Goal: Task Accomplishment & Management: Manage account settings

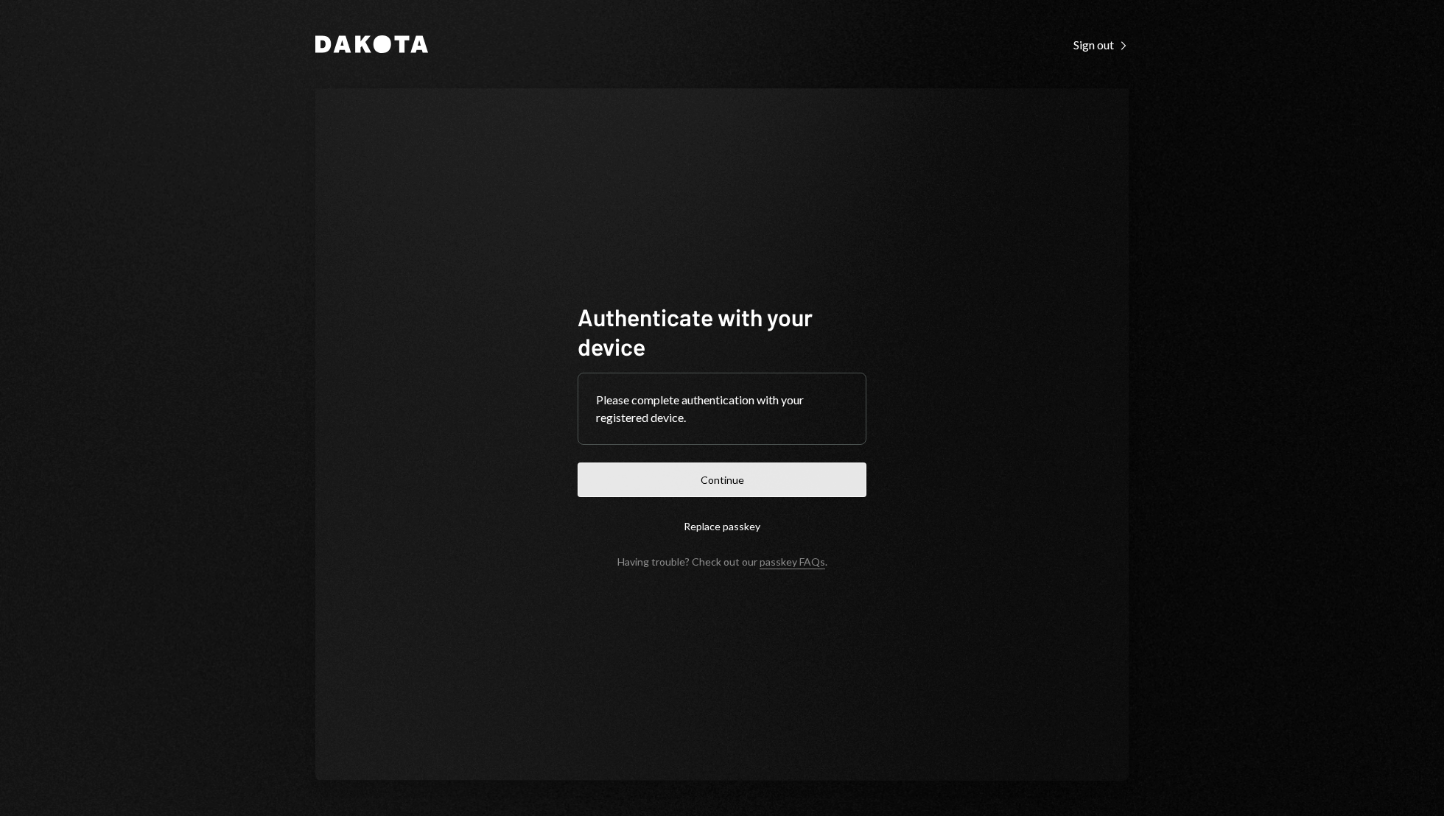
click at [782, 475] on button "Continue" at bounding box center [722, 480] width 289 height 35
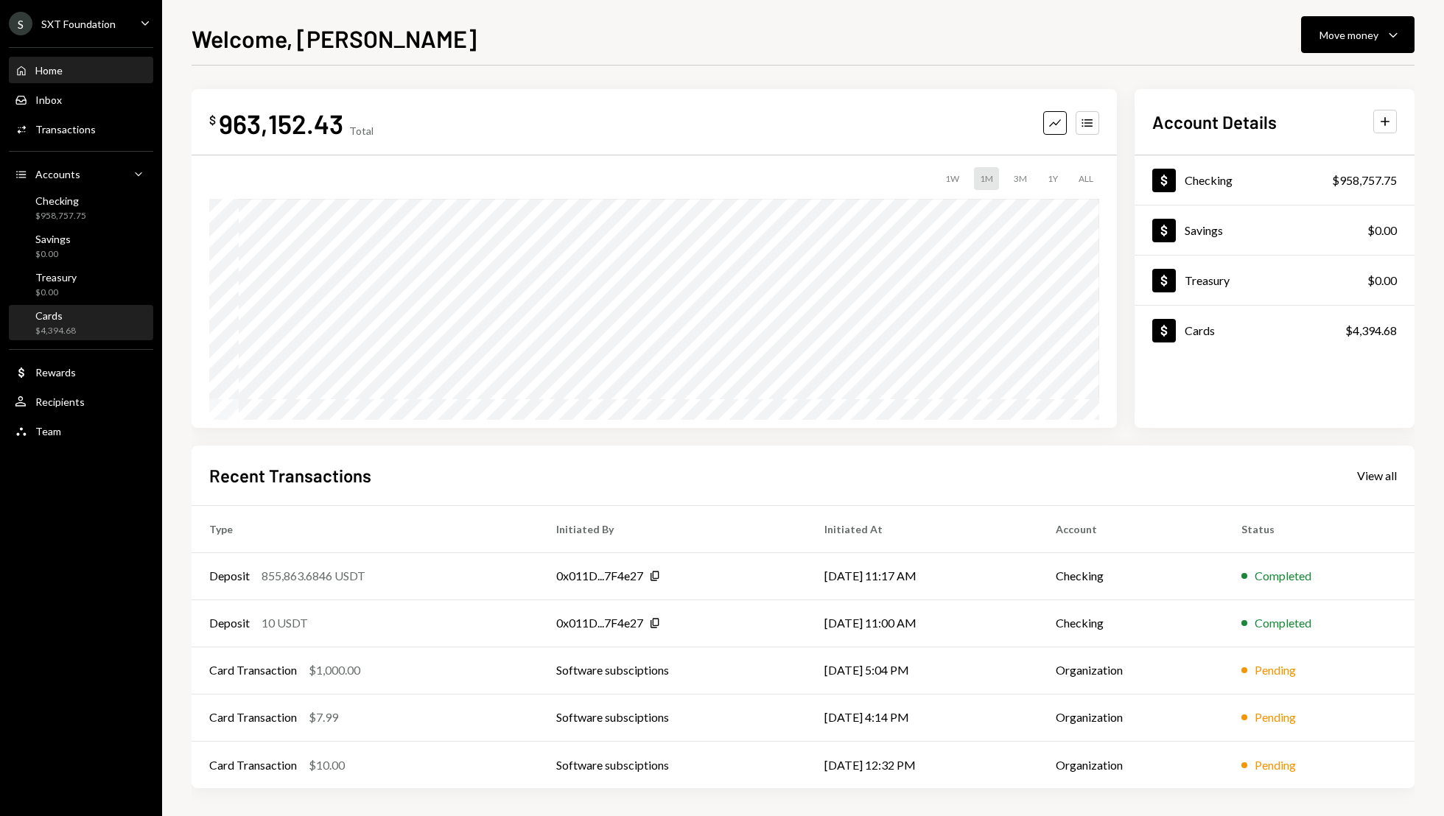
click at [82, 323] on div "Cards $4,394.68" at bounding box center [81, 323] width 133 height 28
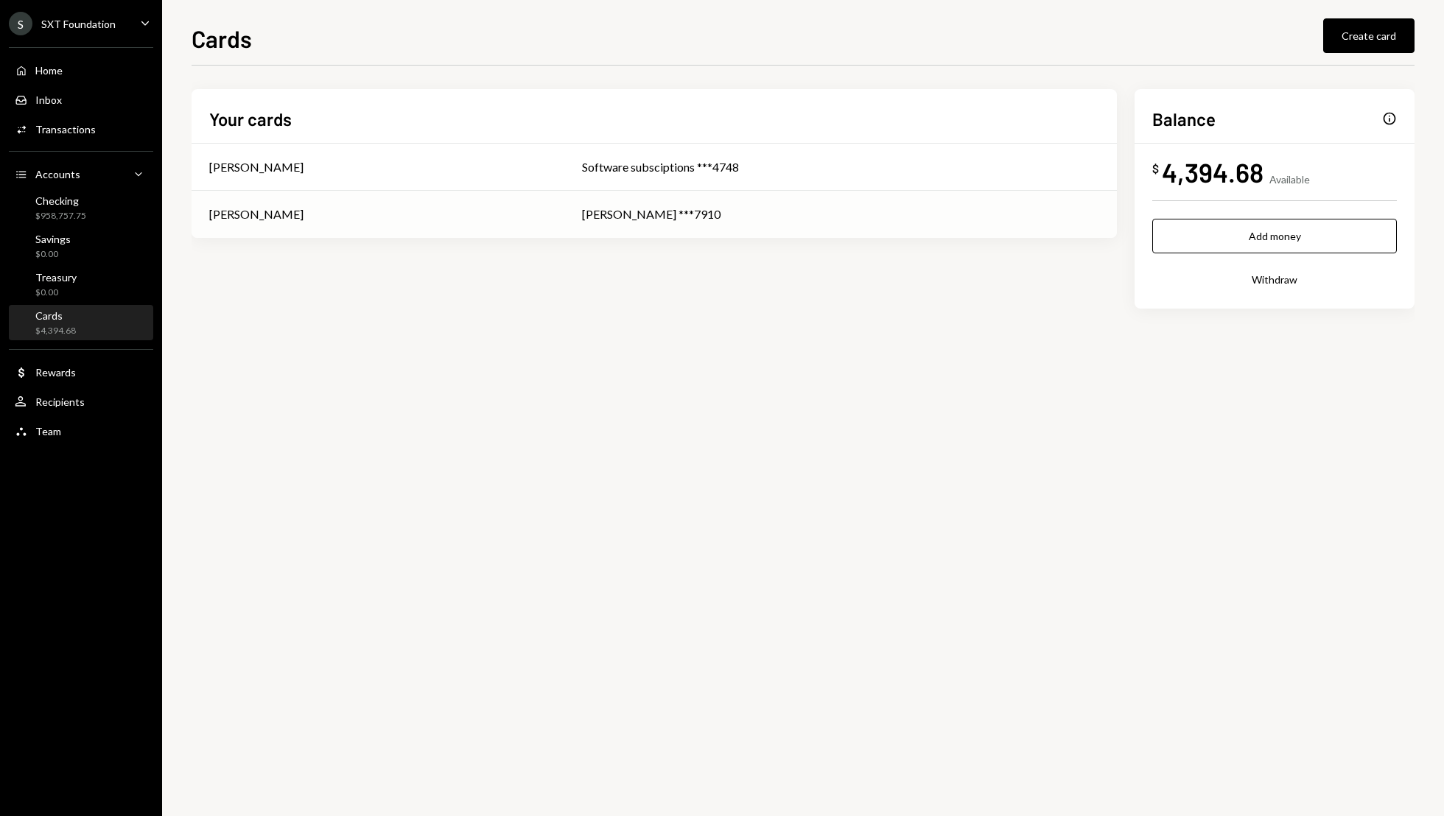
click at [1024, 204] on td "[PERSON_NAME] ***7910" at bounding box center [840, 214] width 553 height 47
click at [1342, 245] on button "Add money" at bounding box center [1274, 236] width 245 height 35
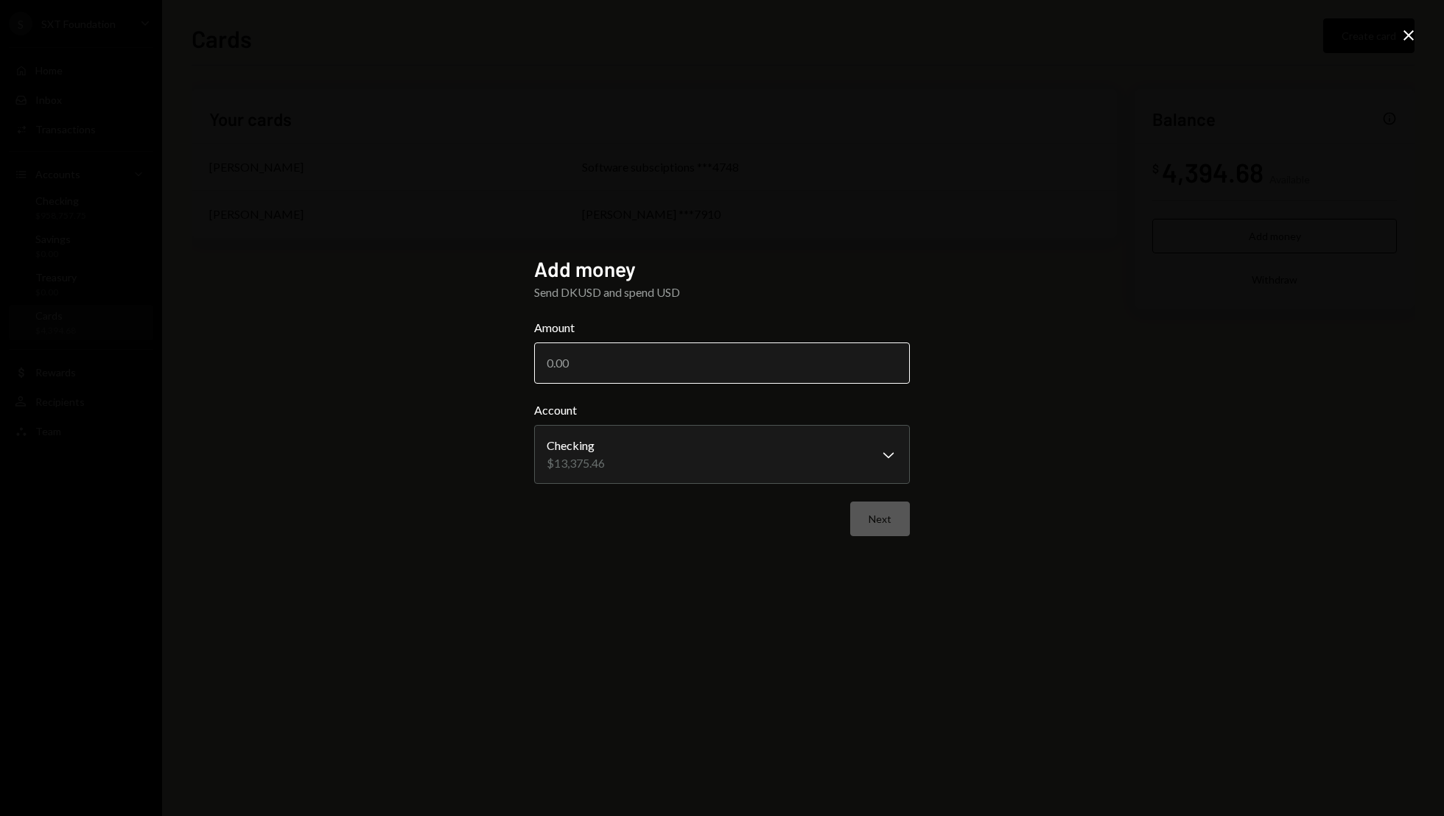
click at [625, 379] on input "Amount" at bounding box center [722, 363] width 376 height 41
type input "2000"
click at [875, 514] on button "Next" at bounding box center [880, 519] width 60 height 35
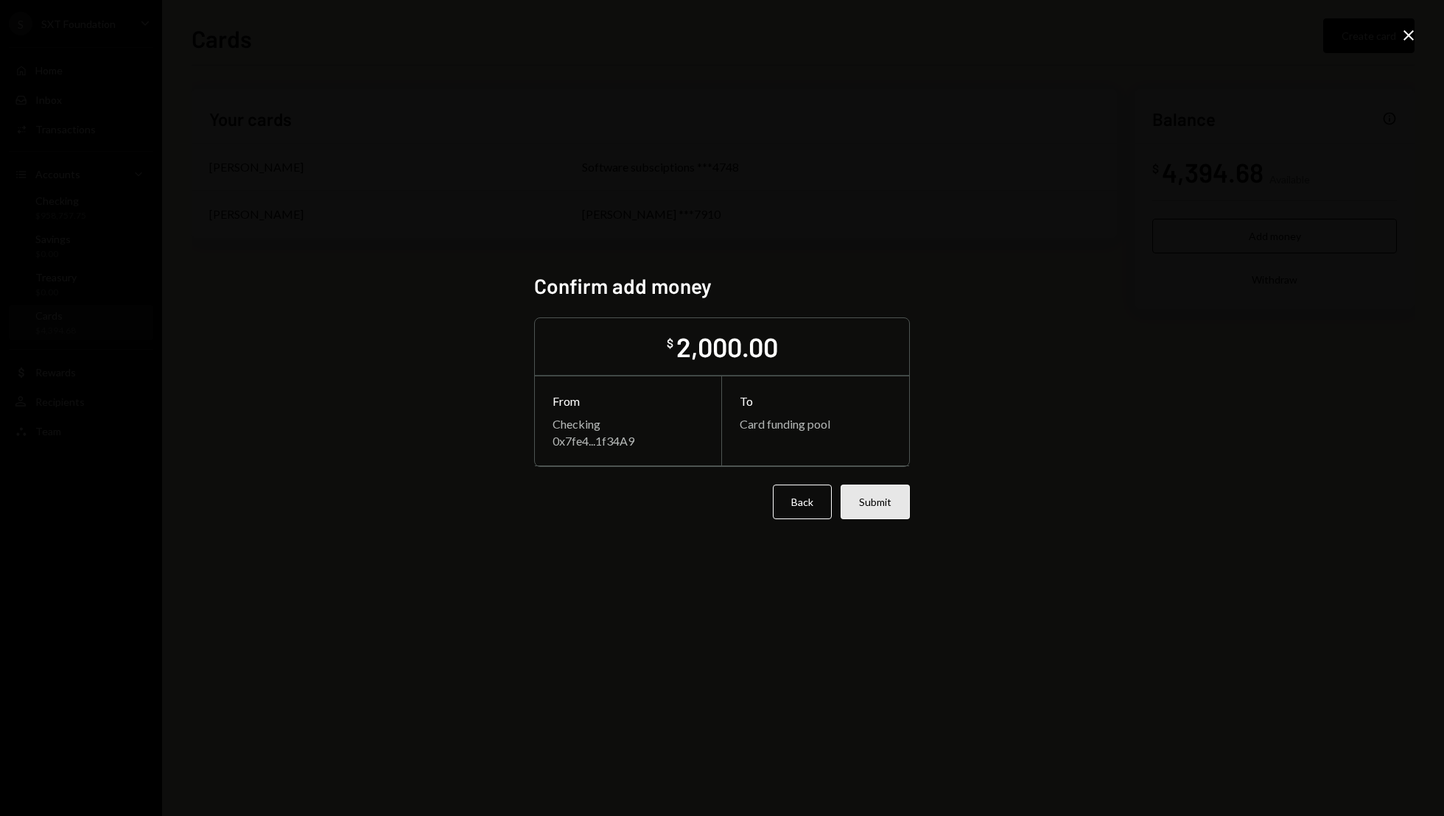
click at [905, 505] on button "Submit" at bounding box center [875, 502] width 69 height 35
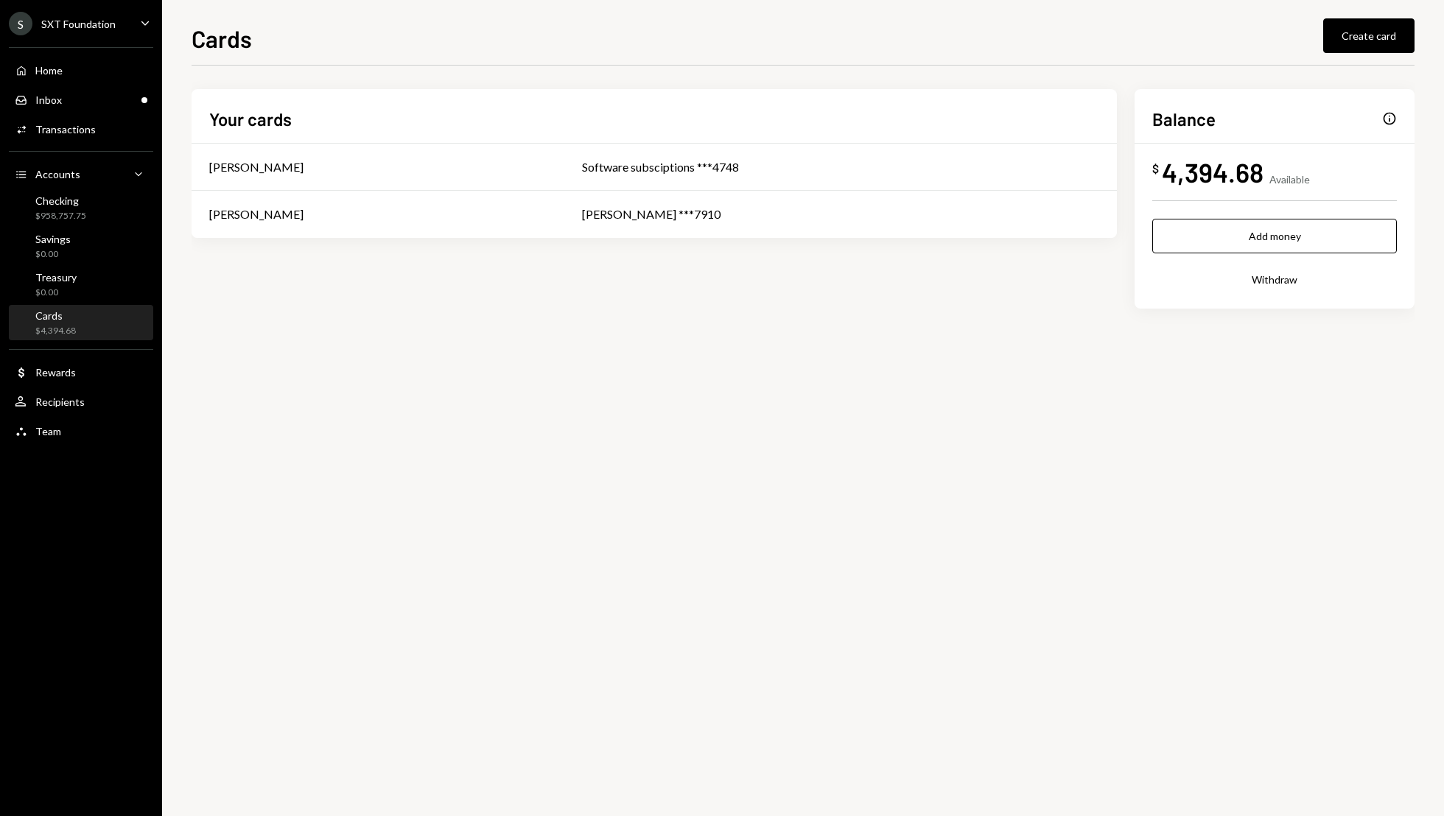
click at [78, 321] on div "Cards $4,394.68" at bounding box center [81, 323] width 133 height 28
click at [63, 91] on div "Inbox Inbox" at bounding box center [81, 100] width 133 height 25
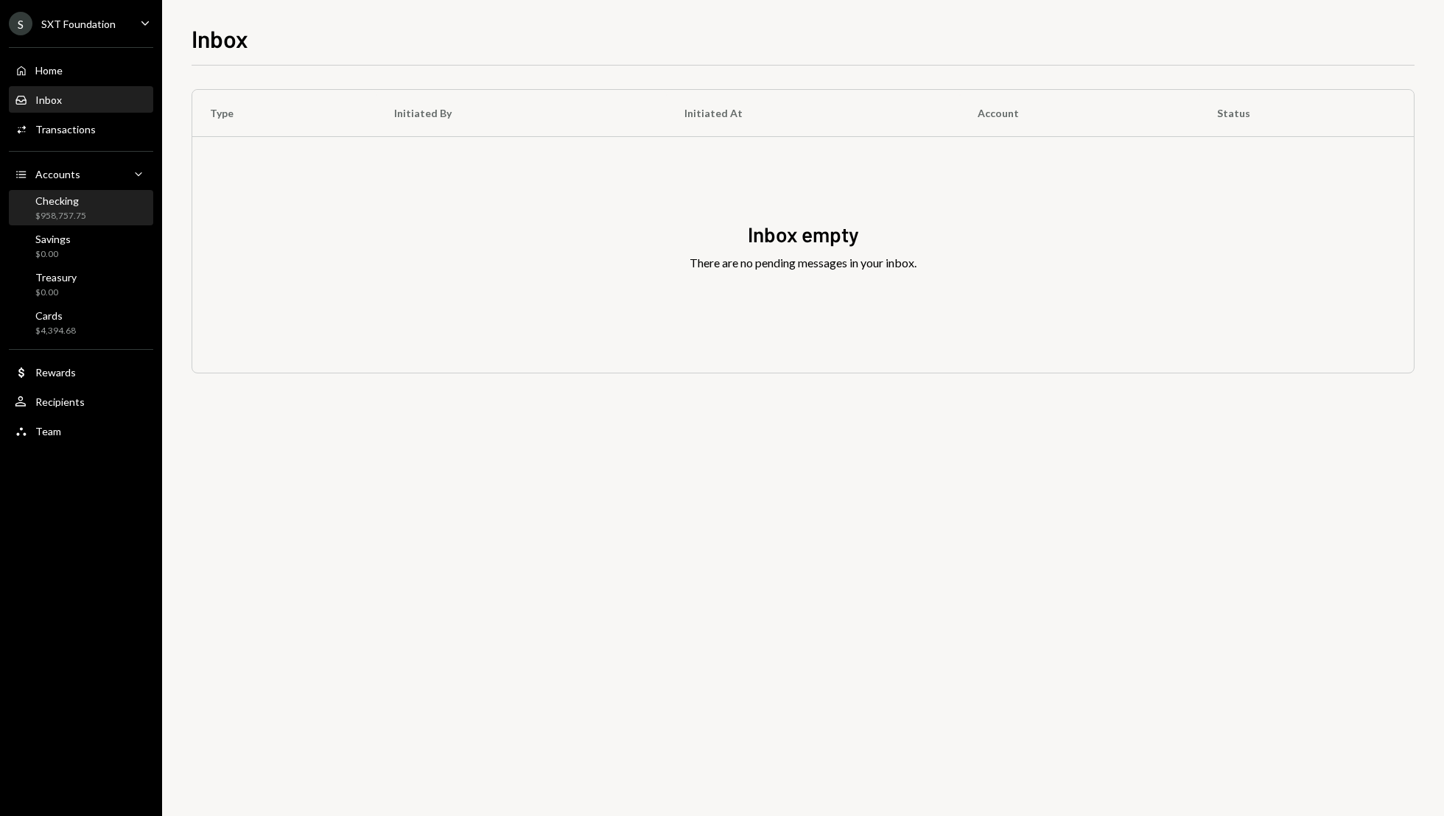
click at [60, 213] on div "$958,757.75" at bounding box center [60, 216] width 51 height 13
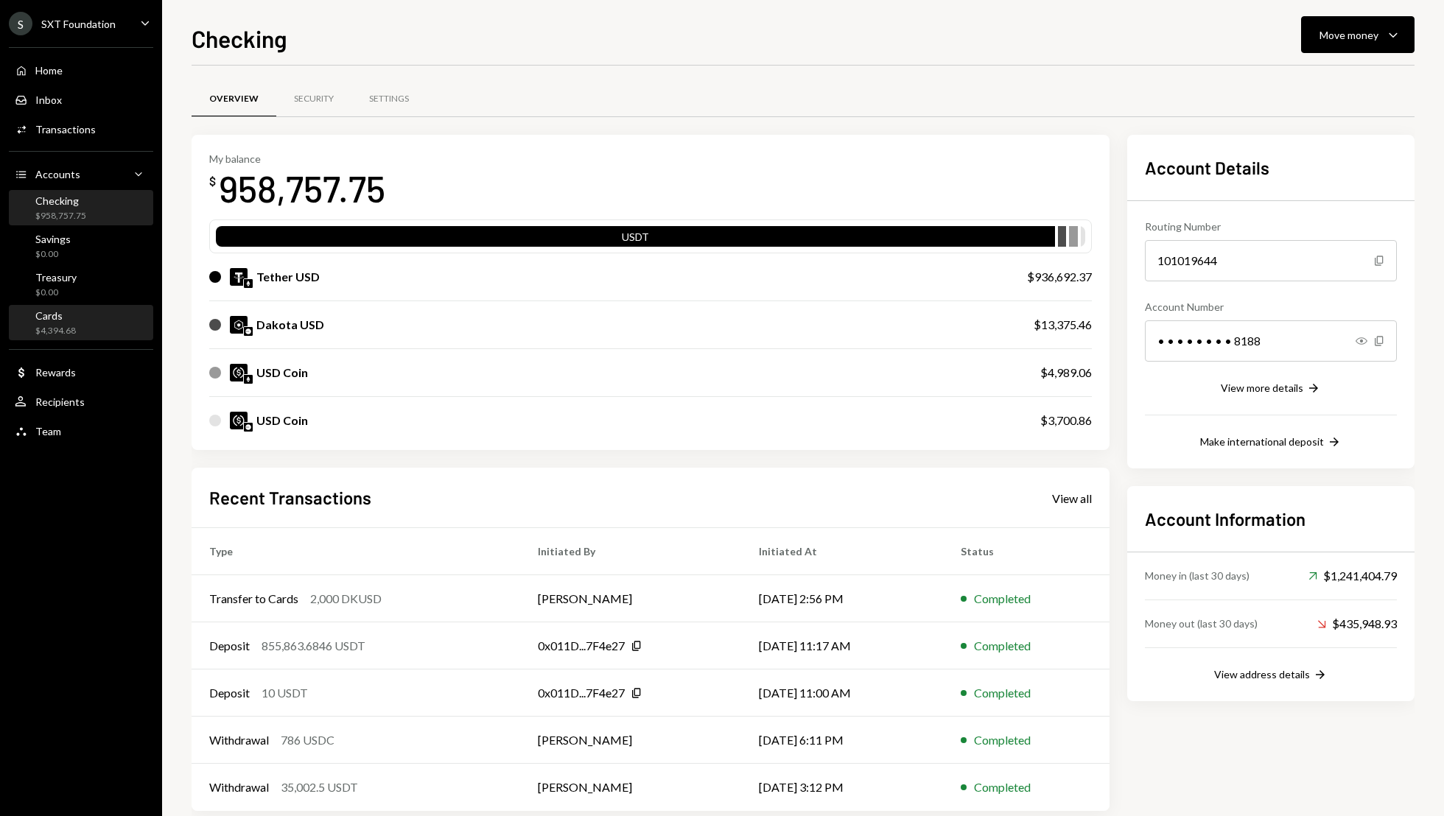
click at [88, 334] on div "Cards $4,394.68" at bounding box center [81, 323] width 133 height 28
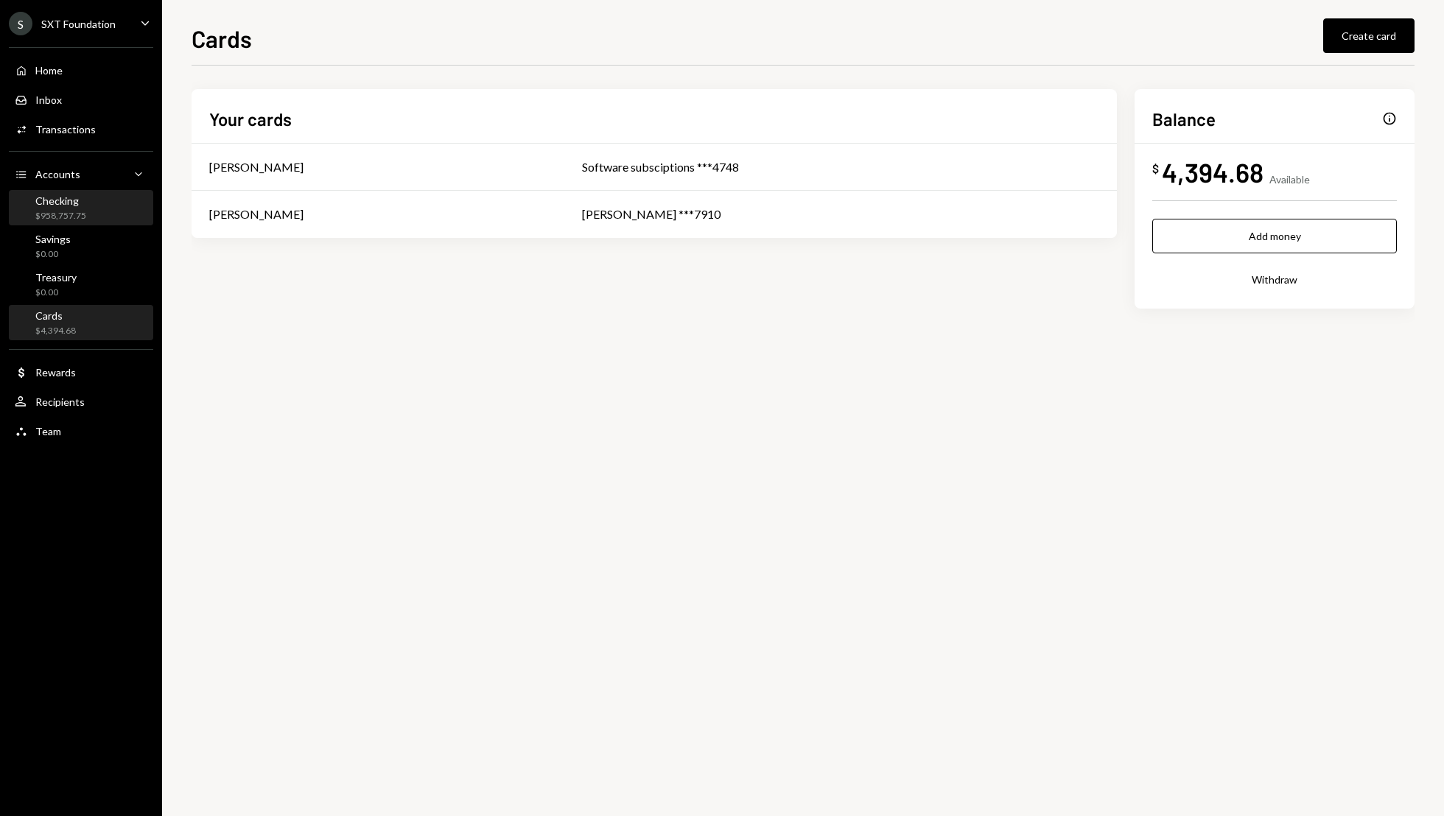
click at [65, 208] on div "Checking $958,757.75" at bounding box center [60, 208] width 51 height 28
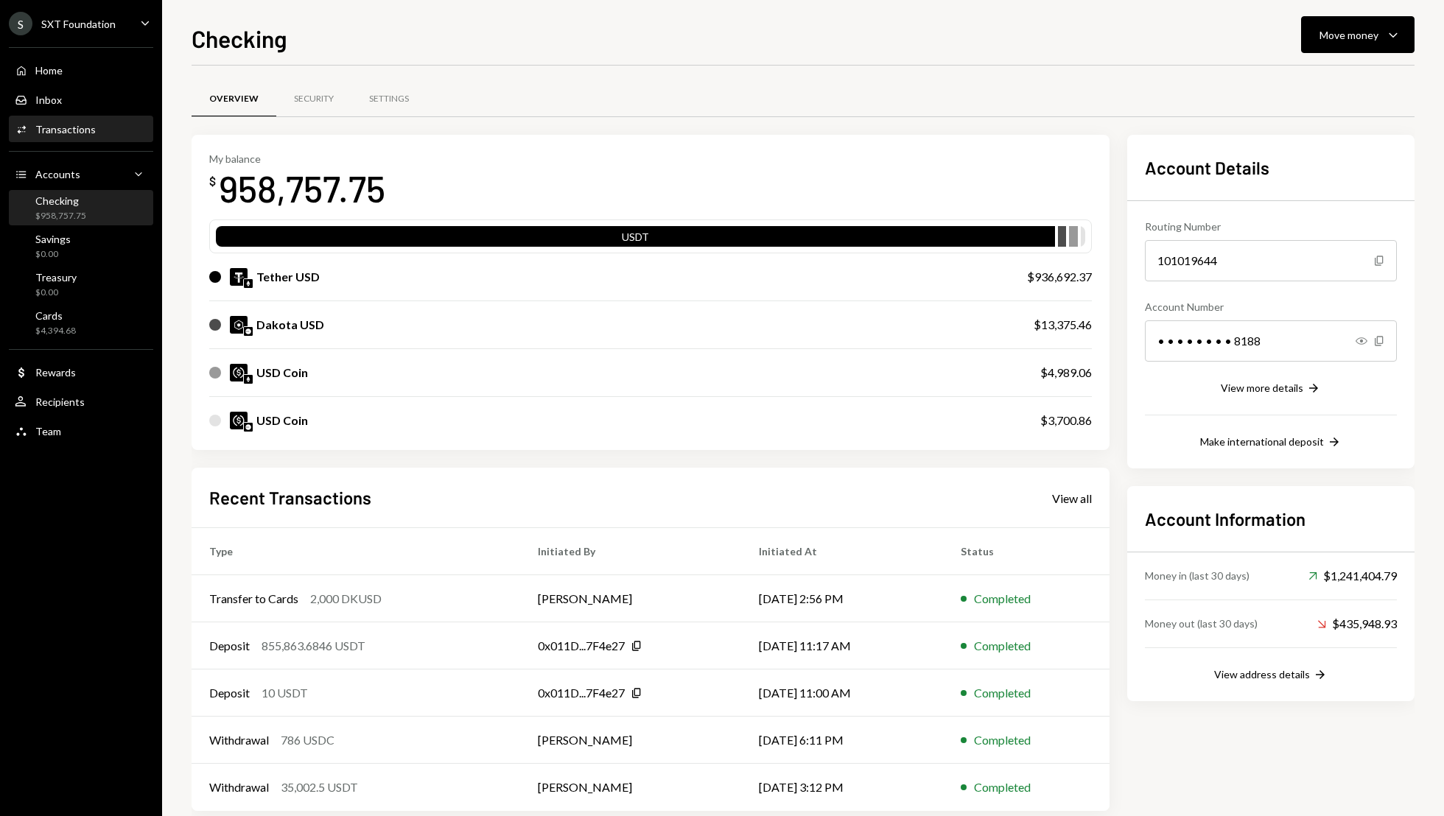
click at [85, 123] on div "Transactions" at bounding box center [65, 129] width 60 height 13
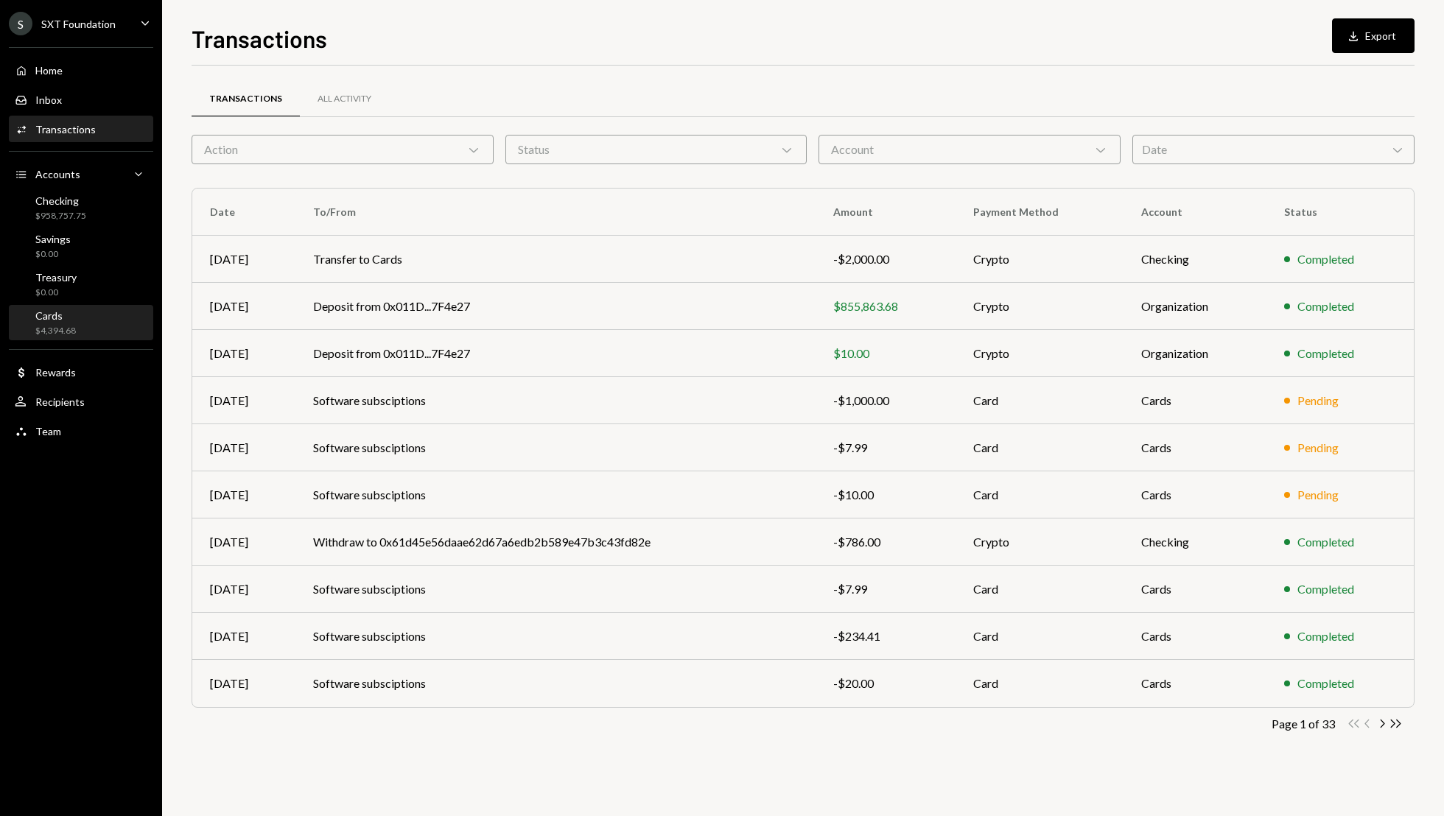
click at [63, 313] on div "Cards" at bounding box center [55, 315] width 41 height 13
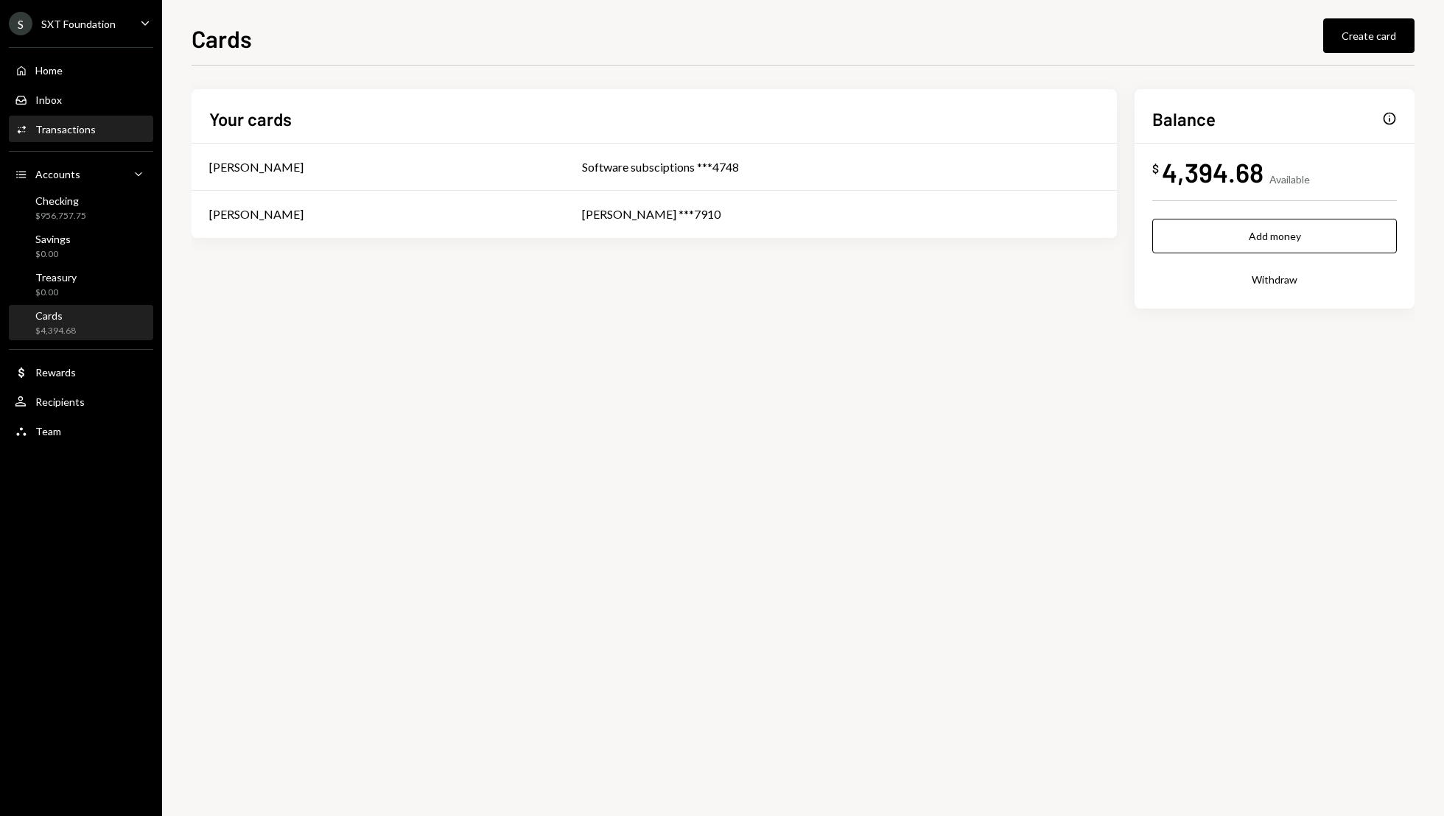
click at [99, 127] on div "Activities Transactions" at bounding box center [81, 129] width 133 height 13
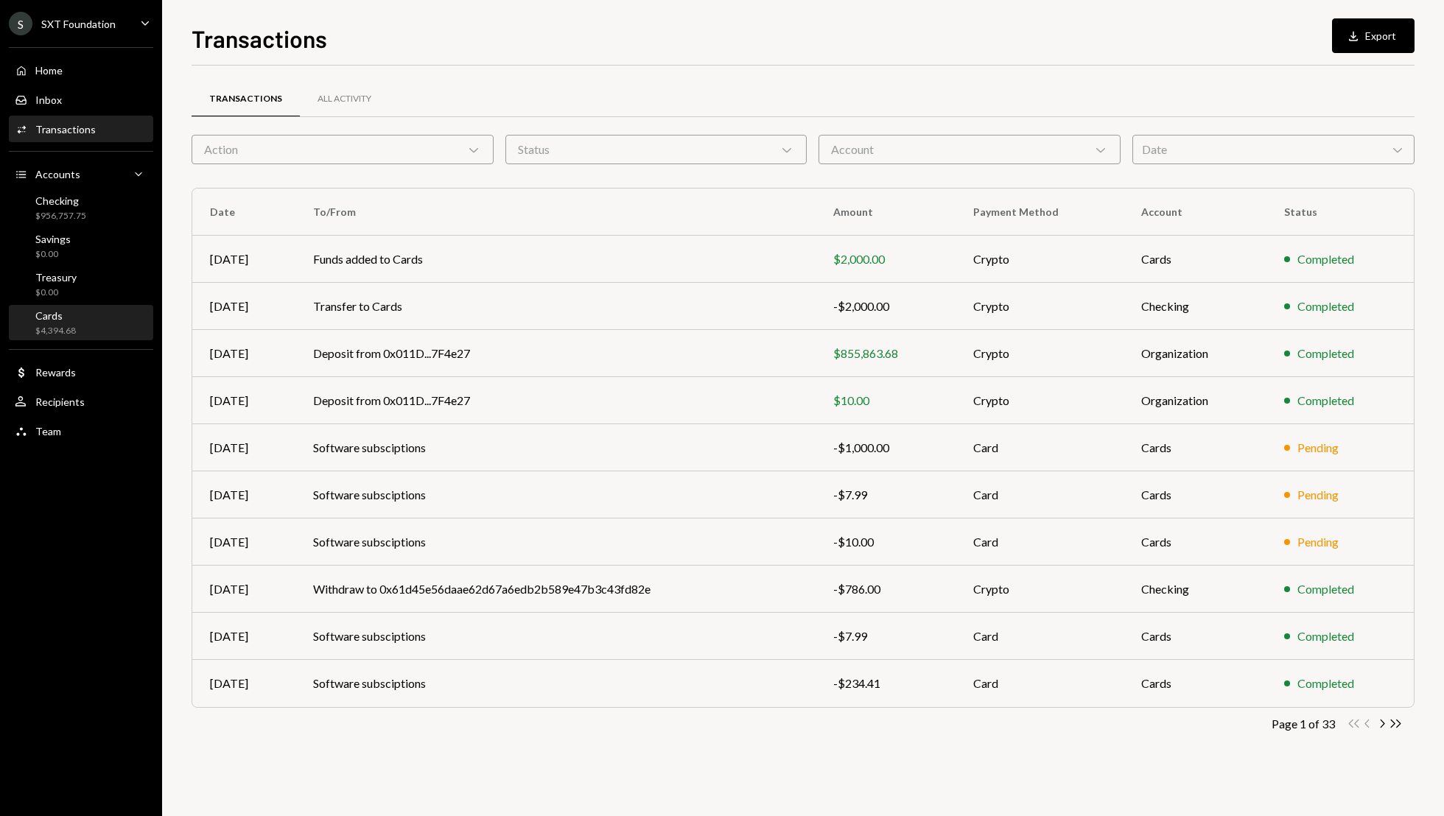
click at [99, 323] on div "Cards $4,394.68" at bounding box center [81, 323] width 133 height 28
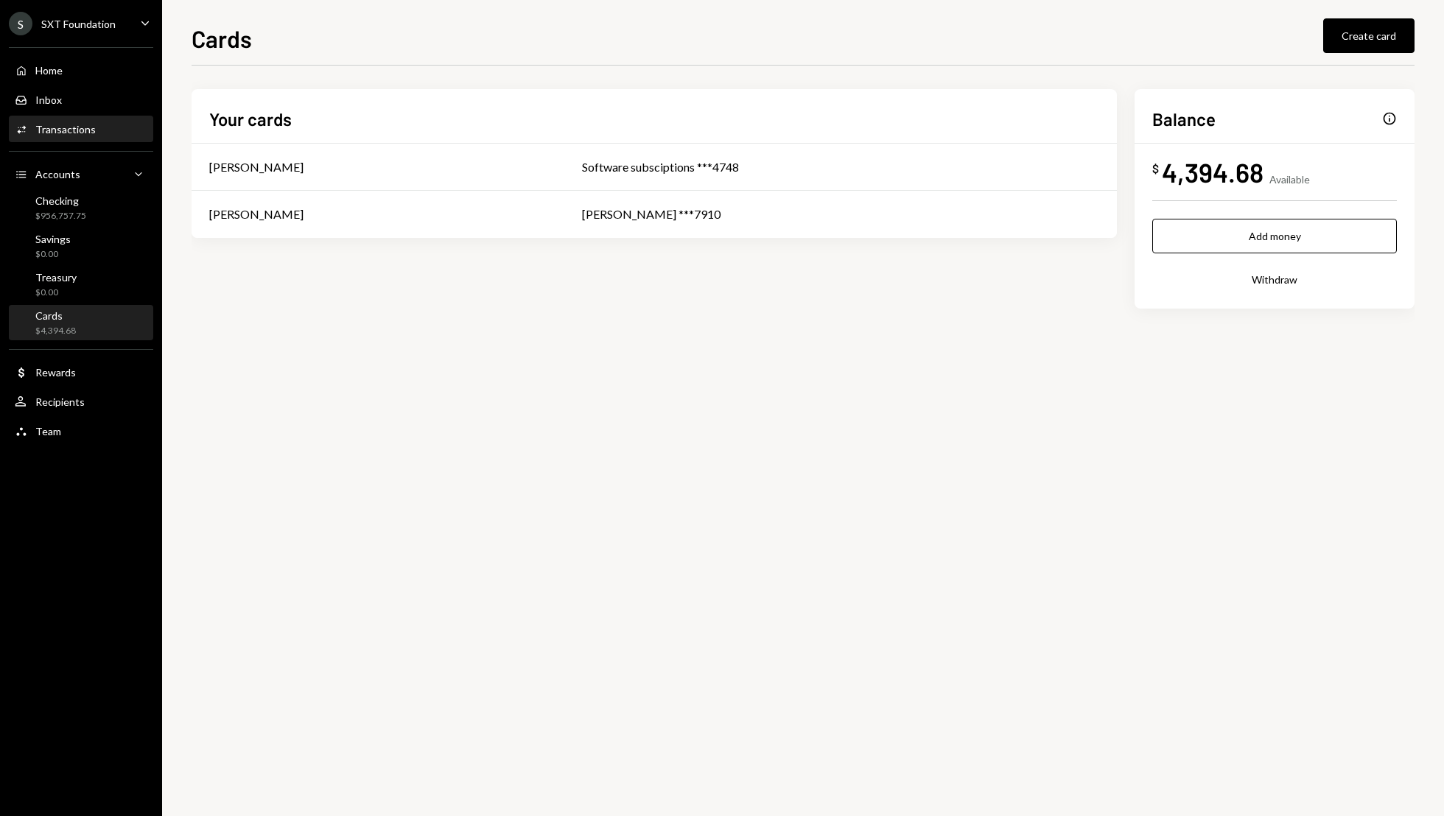
click at [104, 129] on div "Activities Transactions" at bounding box center [81, 129] width 133 height 13
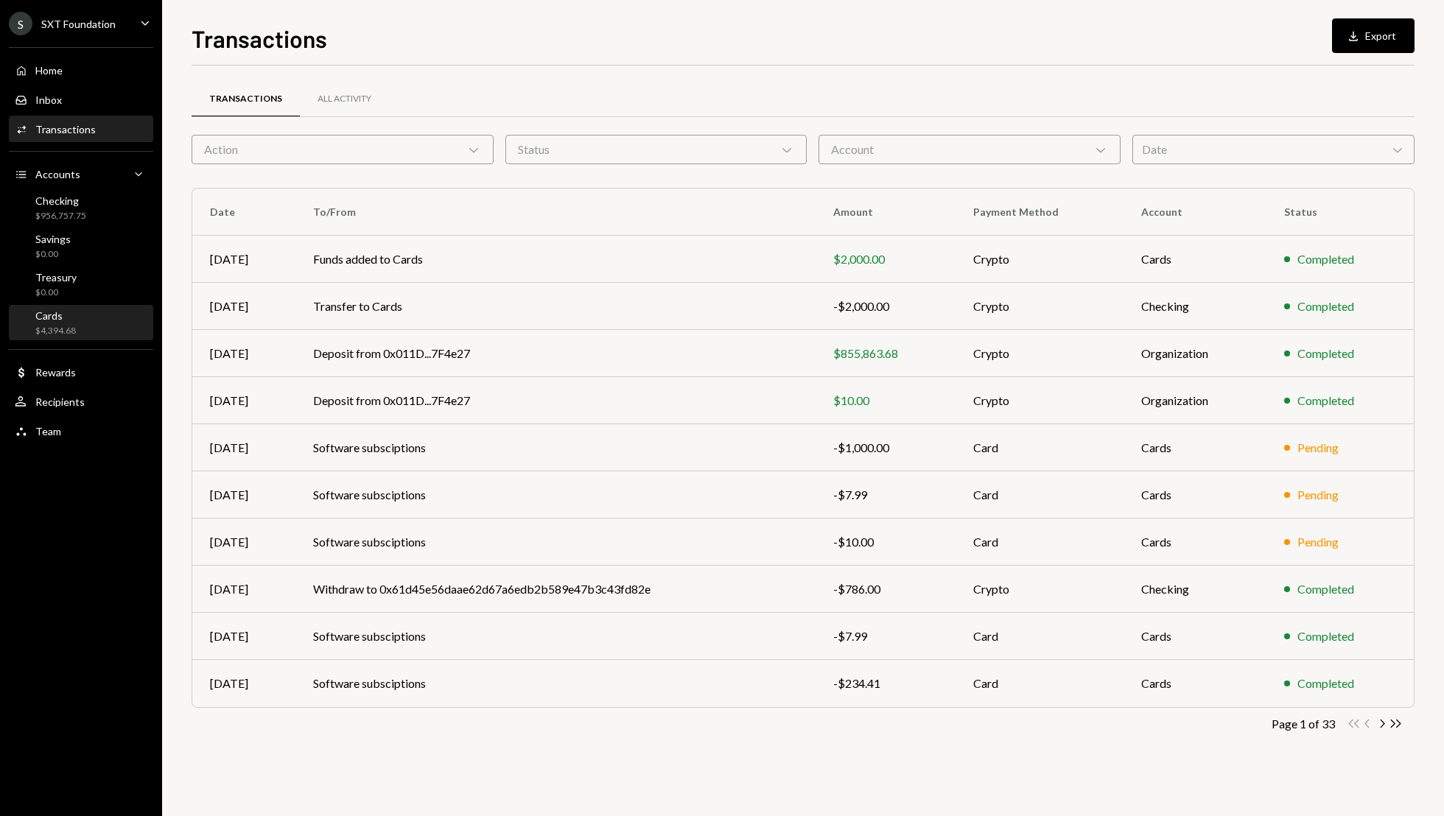
click at [91, 322] on div "Cards $4,394.68" at bounding box center [81, 323] width 133 height 28
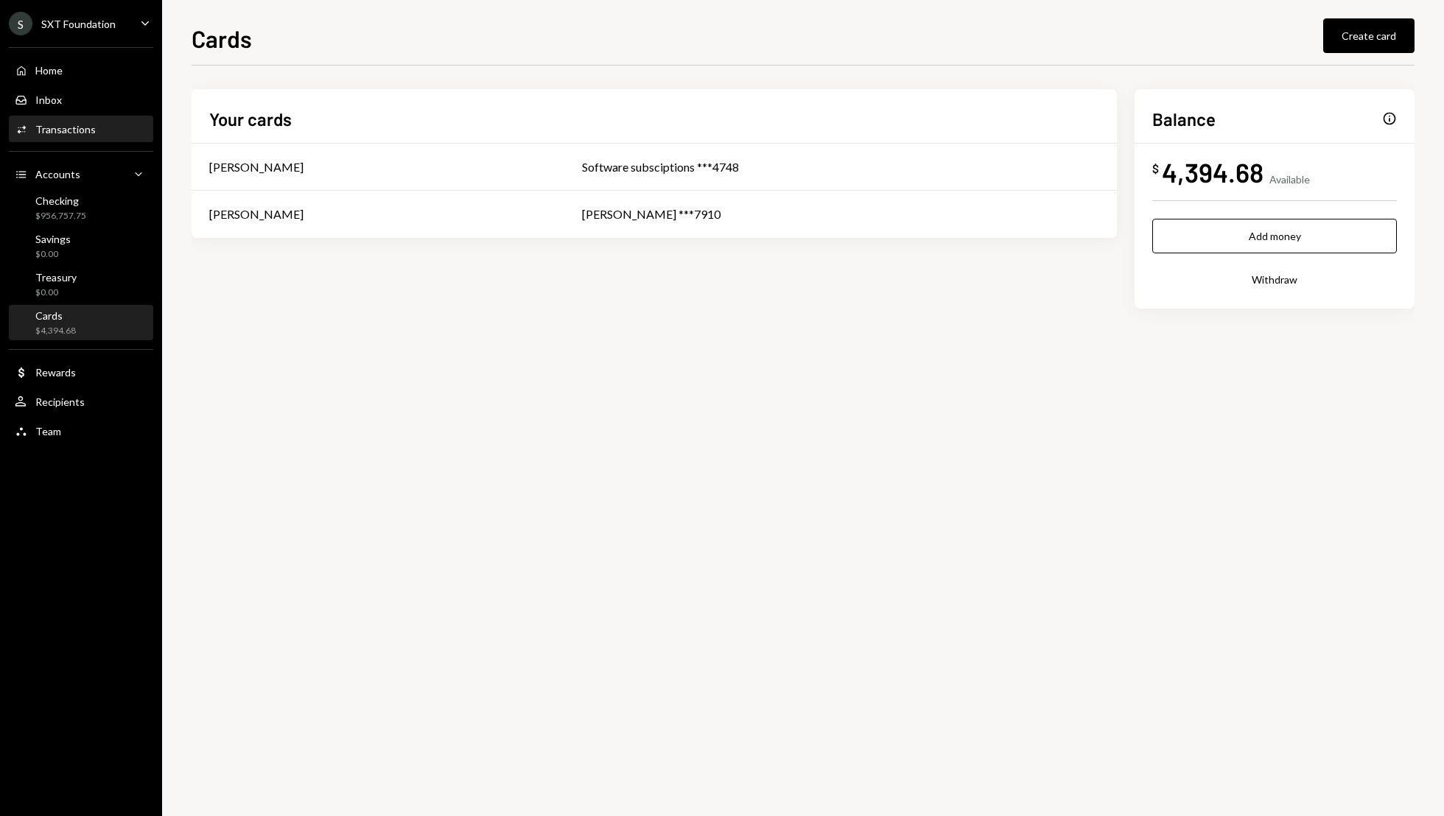
click at [94, 127] on div "Activities Transactions" at bounding box center [81, 129] width 133 height 13
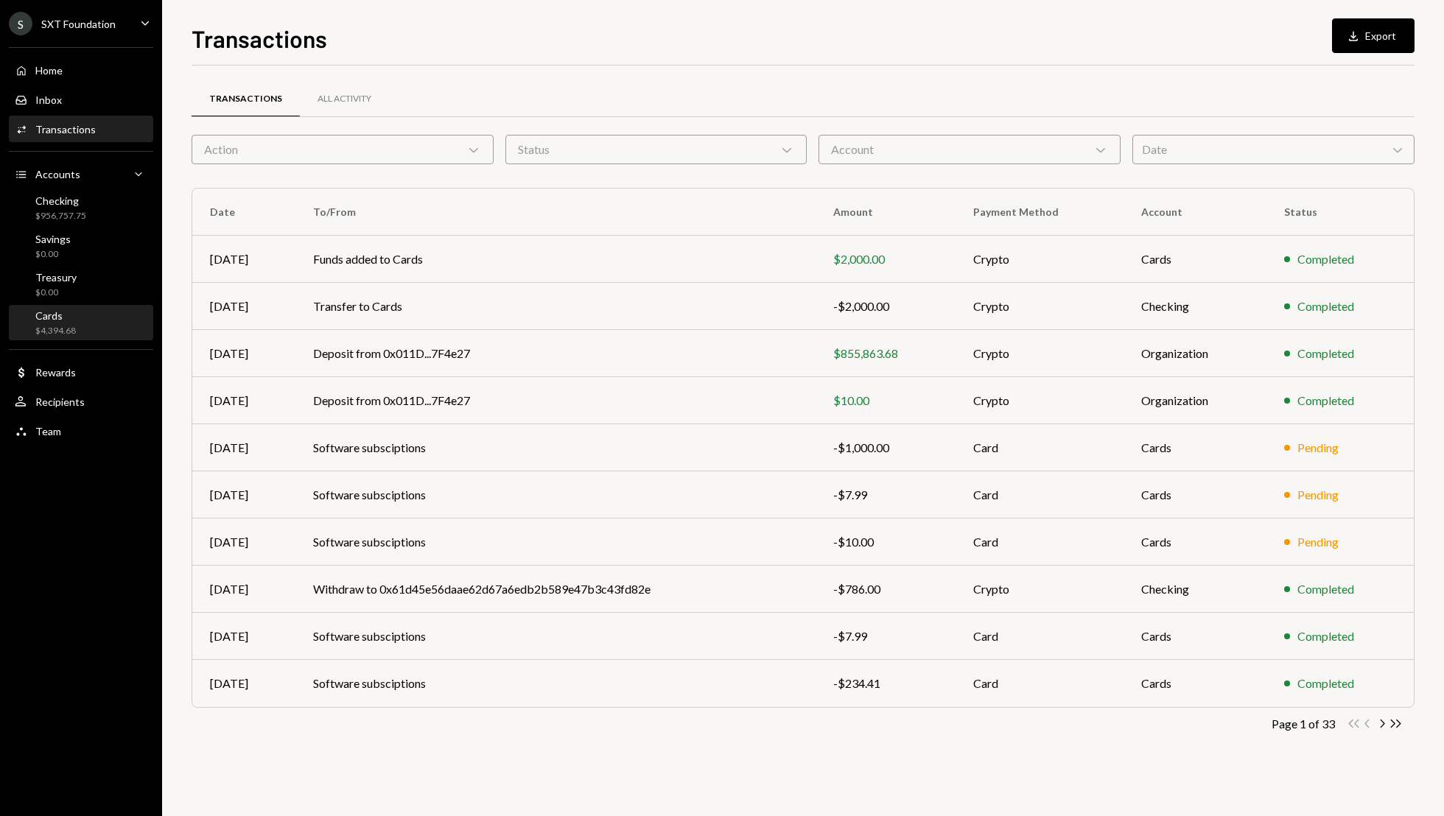
click at [86, 323] on div "Cards $4,394.68" at bounding box center [81, 323] width 133 height 28
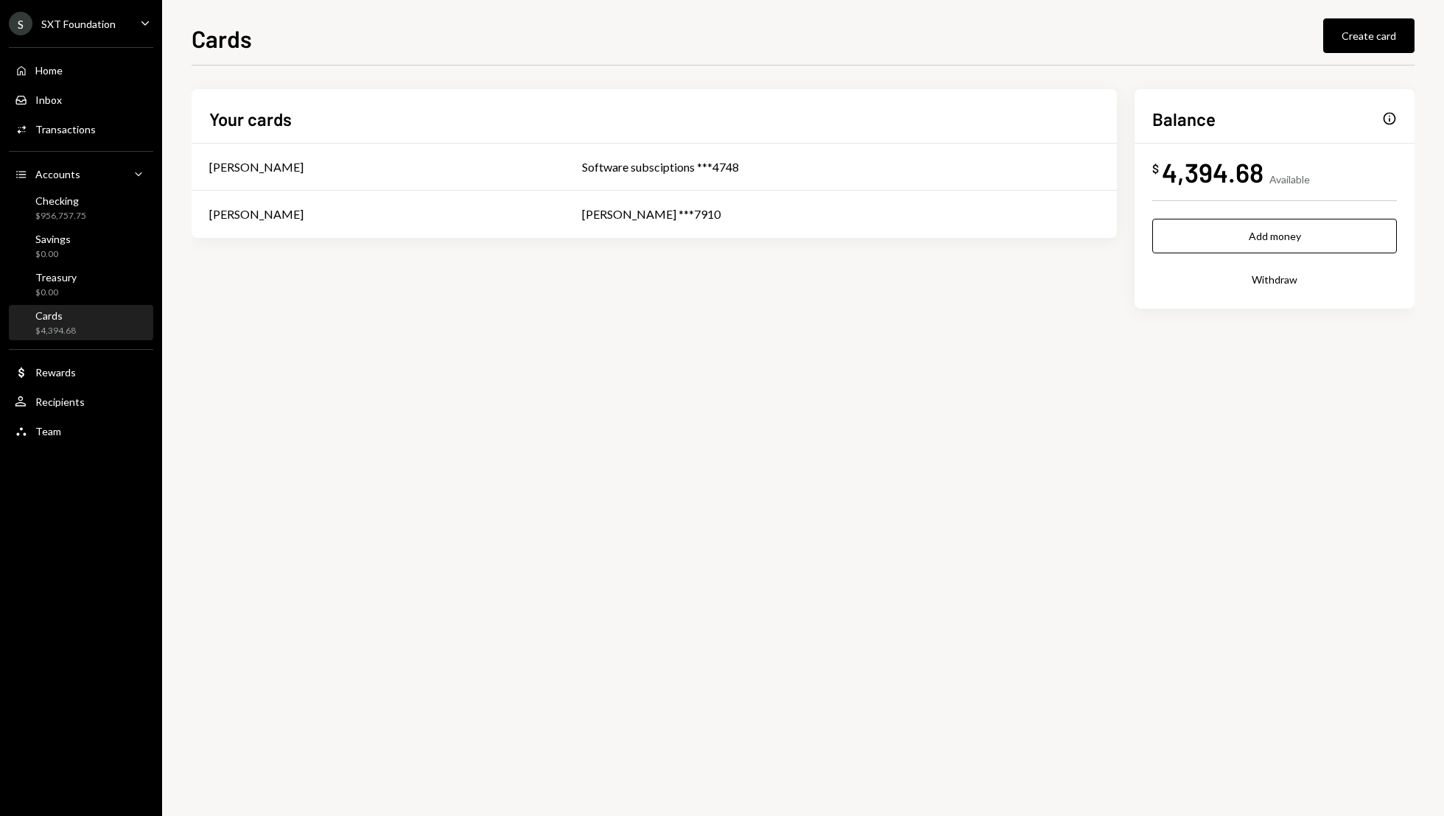
click at [1274, 273] on button "Withdraw" at bounding box center [1274, 279] width 245 height 35
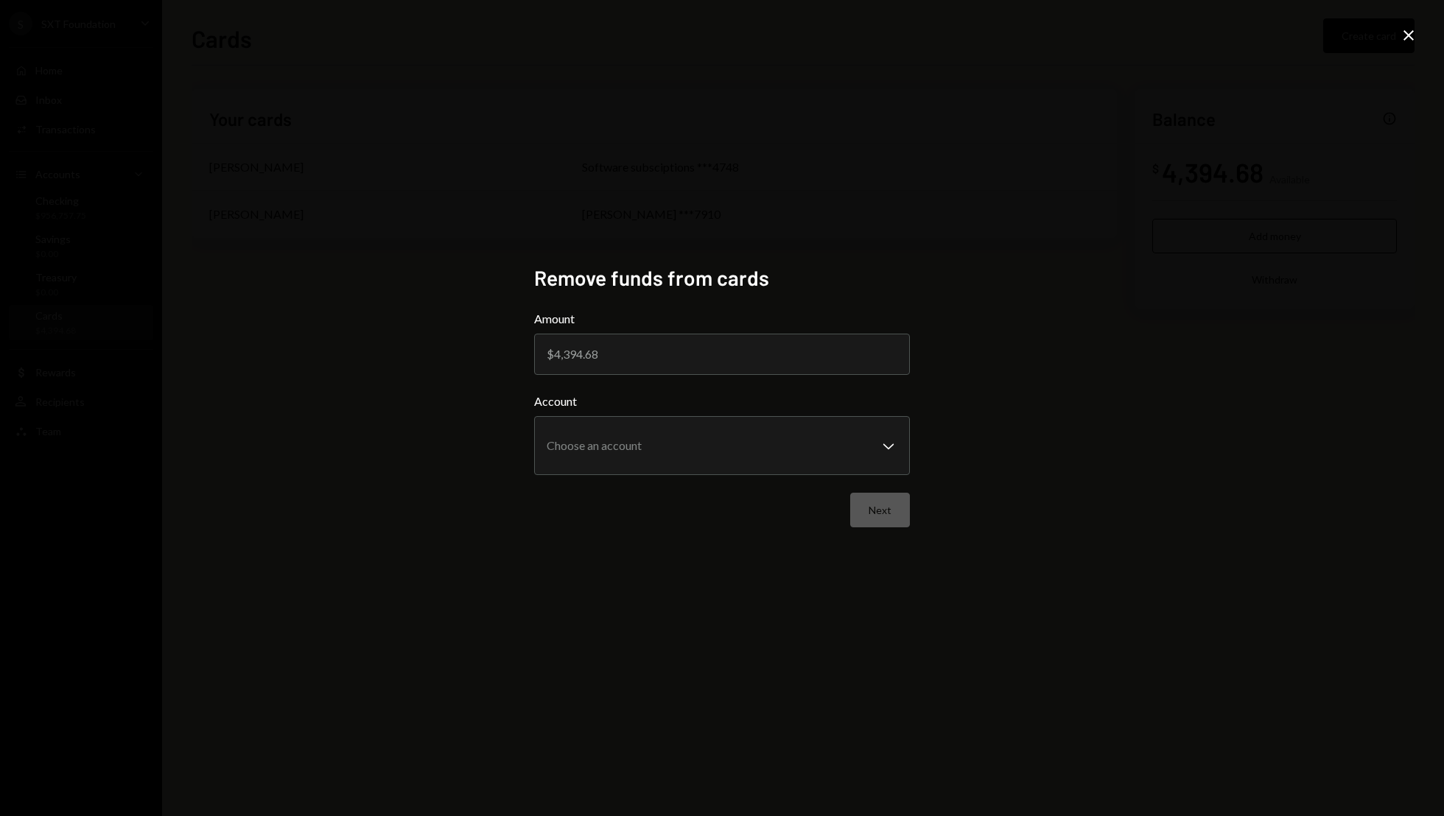
click at [1409, 41] on icon "Close" at bounding box center [1409, 36] width 18 height 18
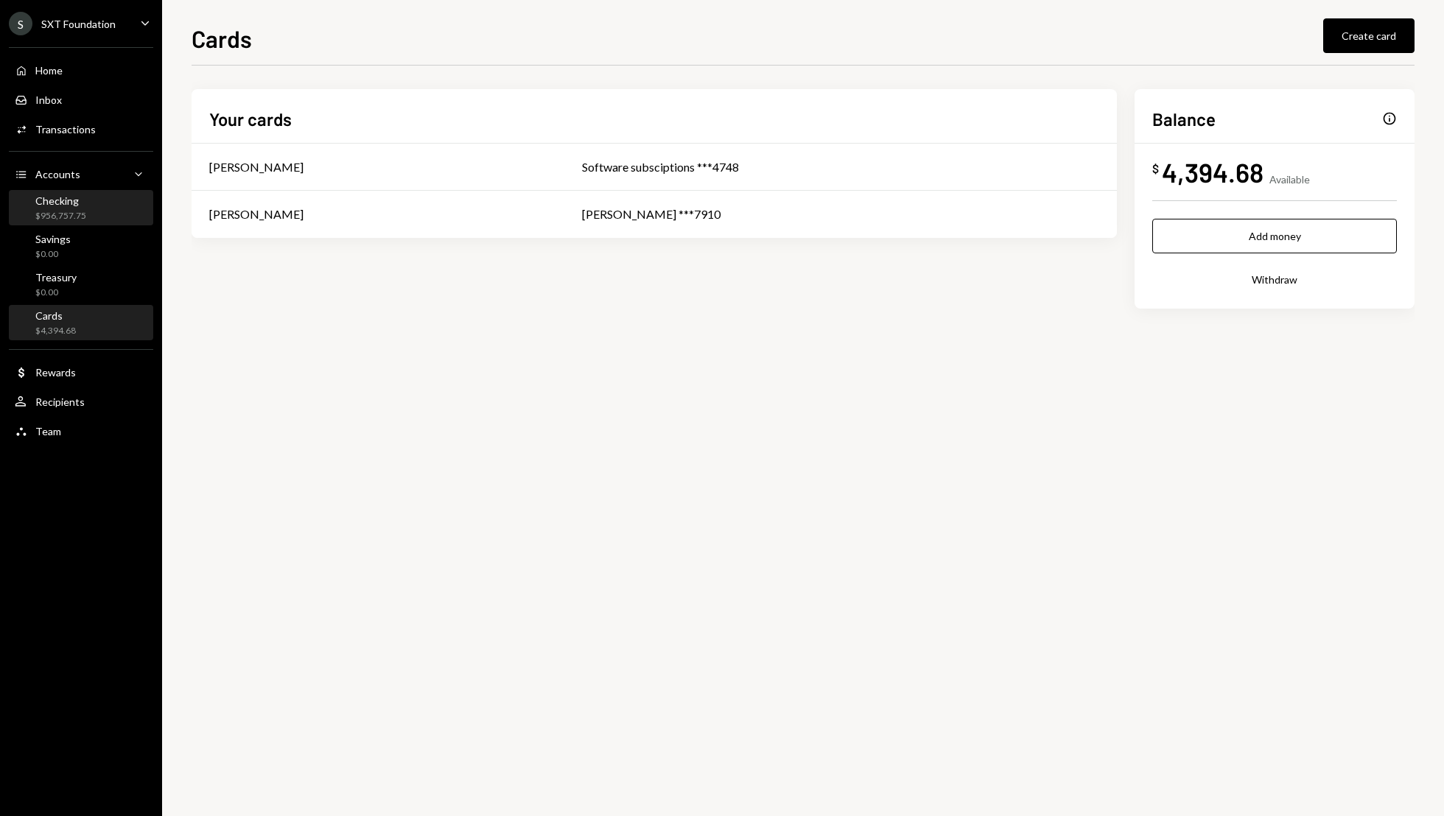
click at [46, 197] on div "Checking" at bounding box center [60, 200] width 51 height 13
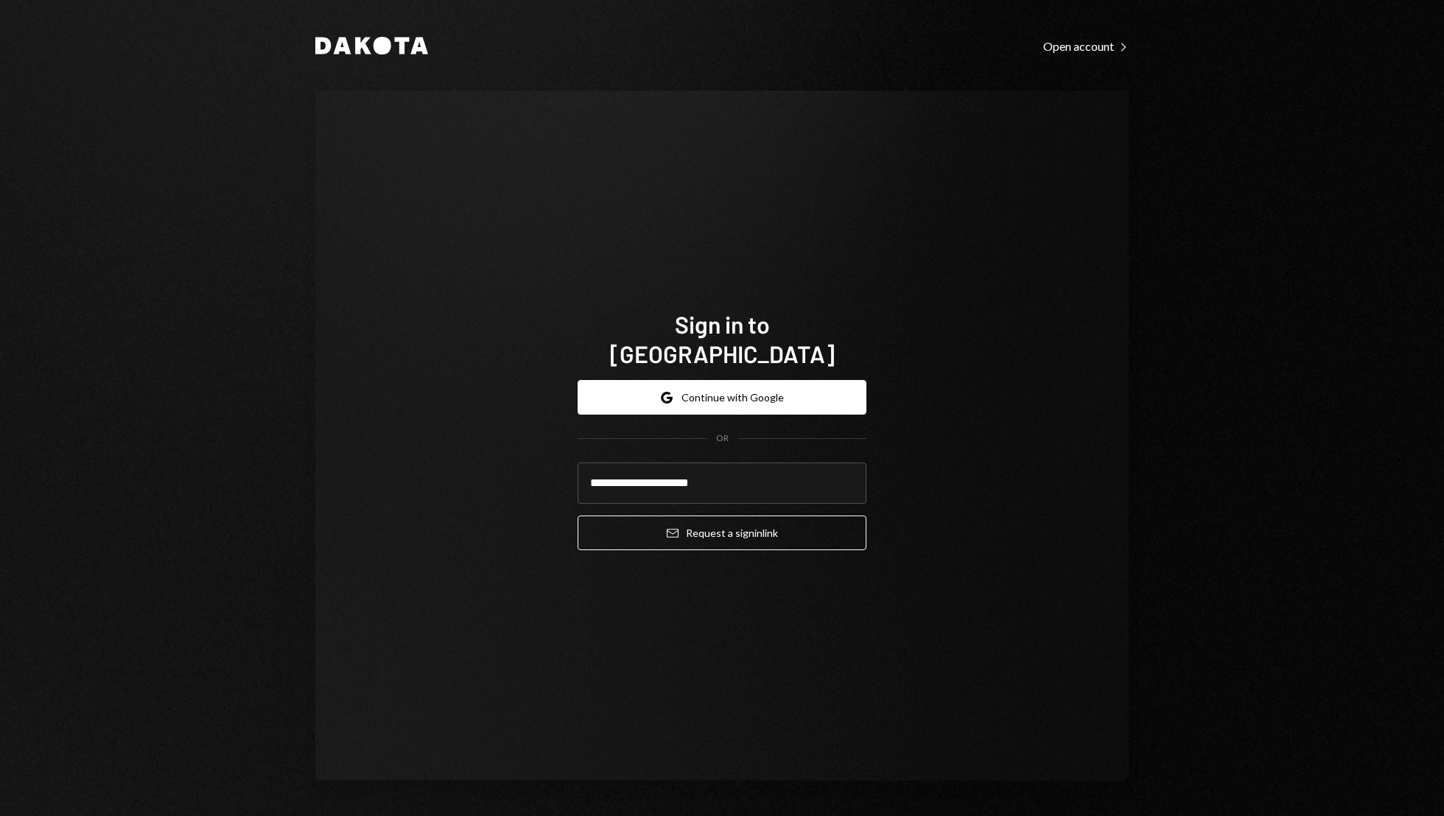
type input "**********"
click at [578, 516] on button "Email Request a sign in link" at bounding box center [722, 533] width 289 height 35
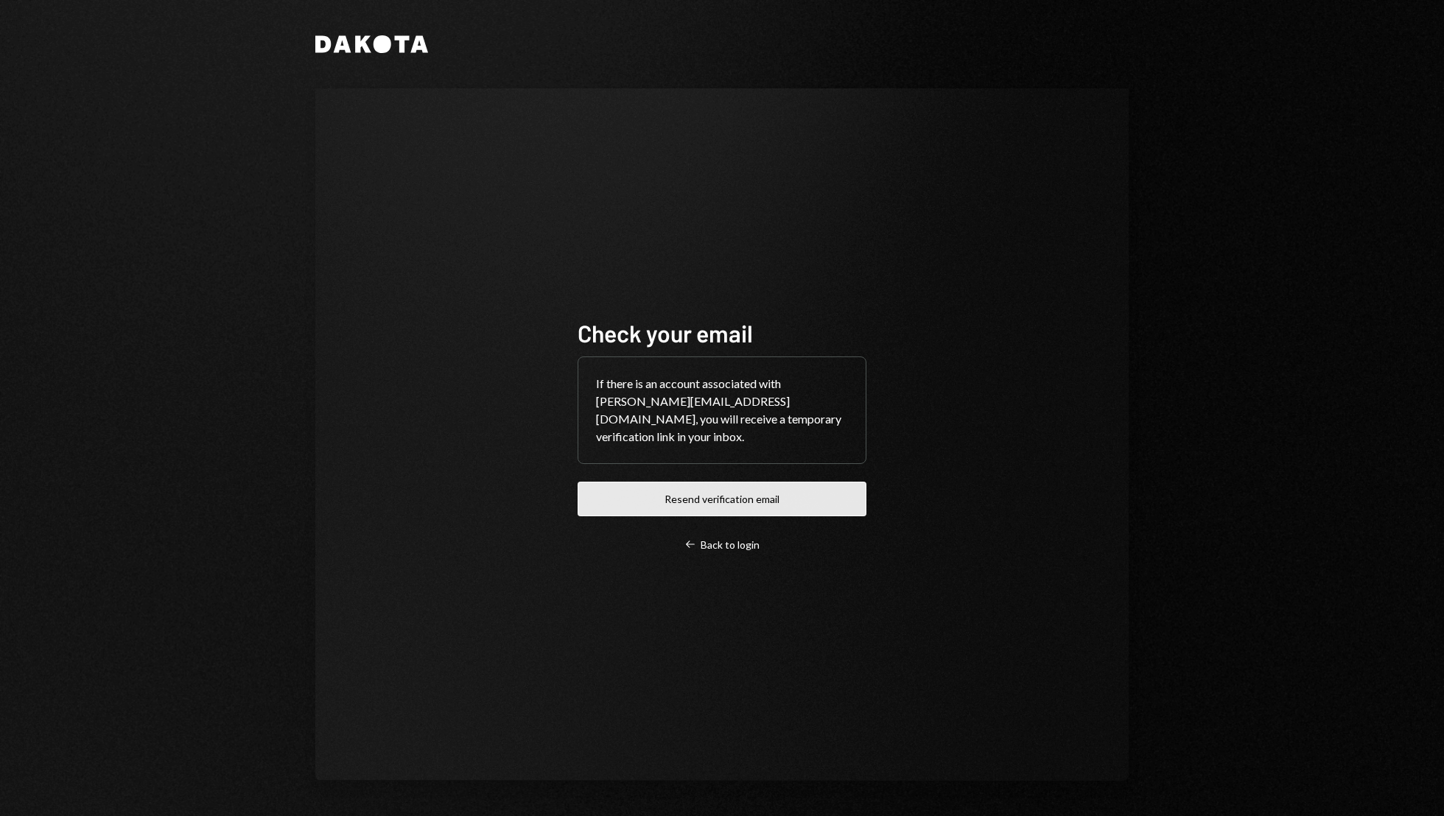
click at [755, 484] on button "Resend verification email" at bounding box center [722, 499] width 289 height 35
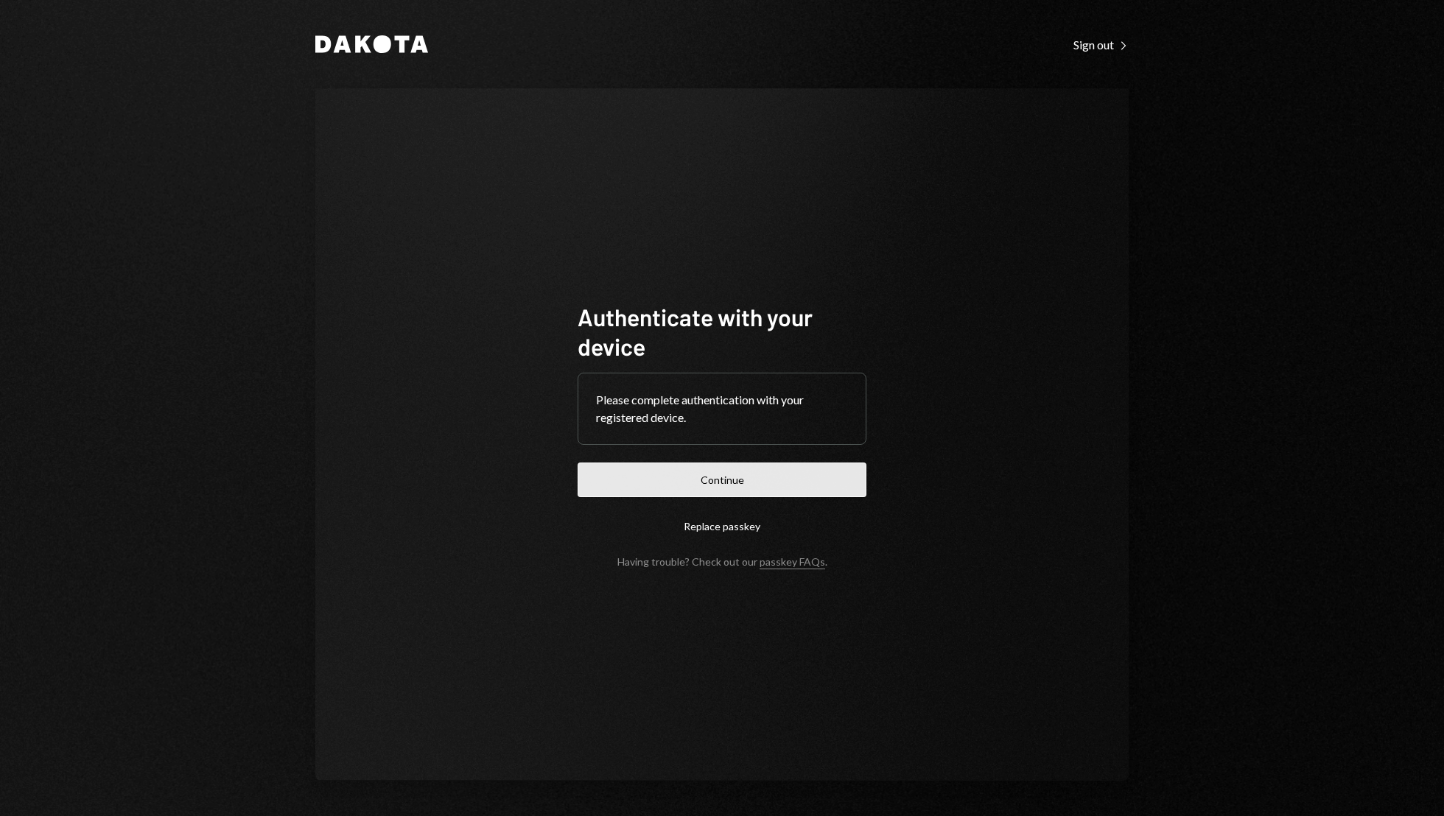
click at [687, 478] on button "Continue" at bounding box center [722, 480] width 289 height 35
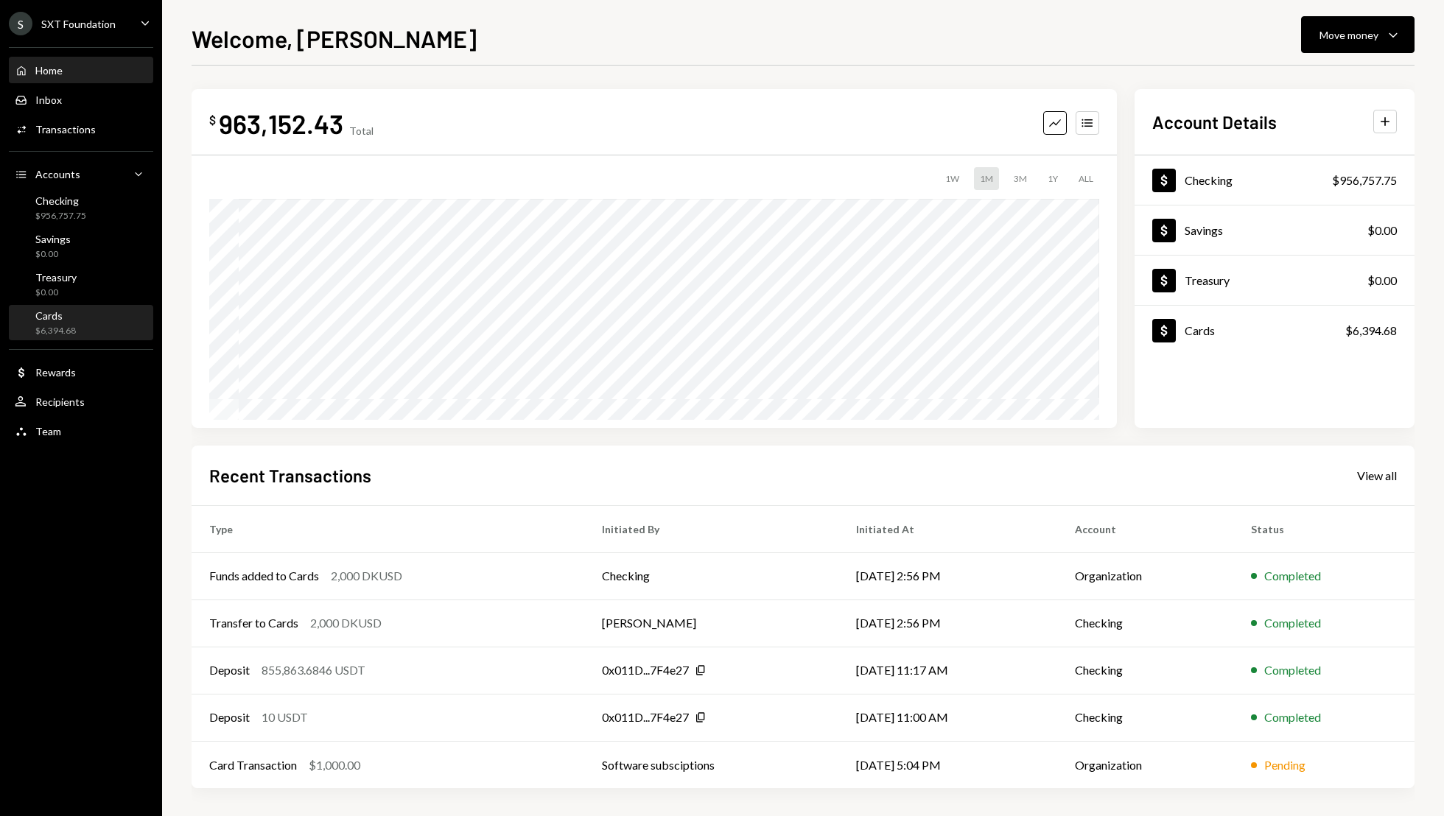
click at [76, 312] on div "Cards $6,394.68" at bounding box center [81, 323] width 133 height 28
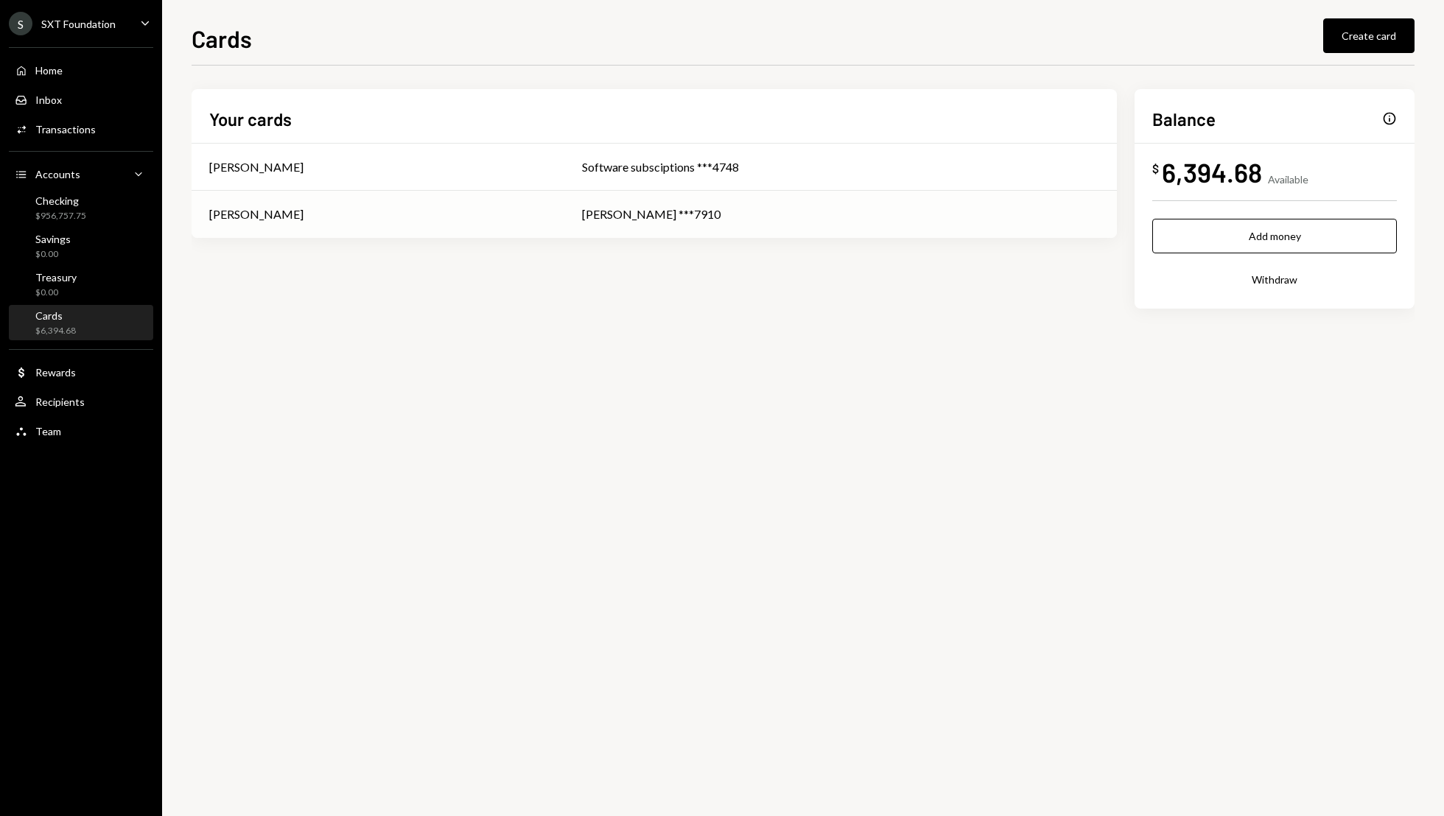
click at [761, 220] on div "[PERSON_NAME] ***7910" at bounding box center [840, 215] width 517 height 18
click at [156, 30] on div "S SXT Foundation Caret Down" at bounding box center [81, 24] width 162 height 24
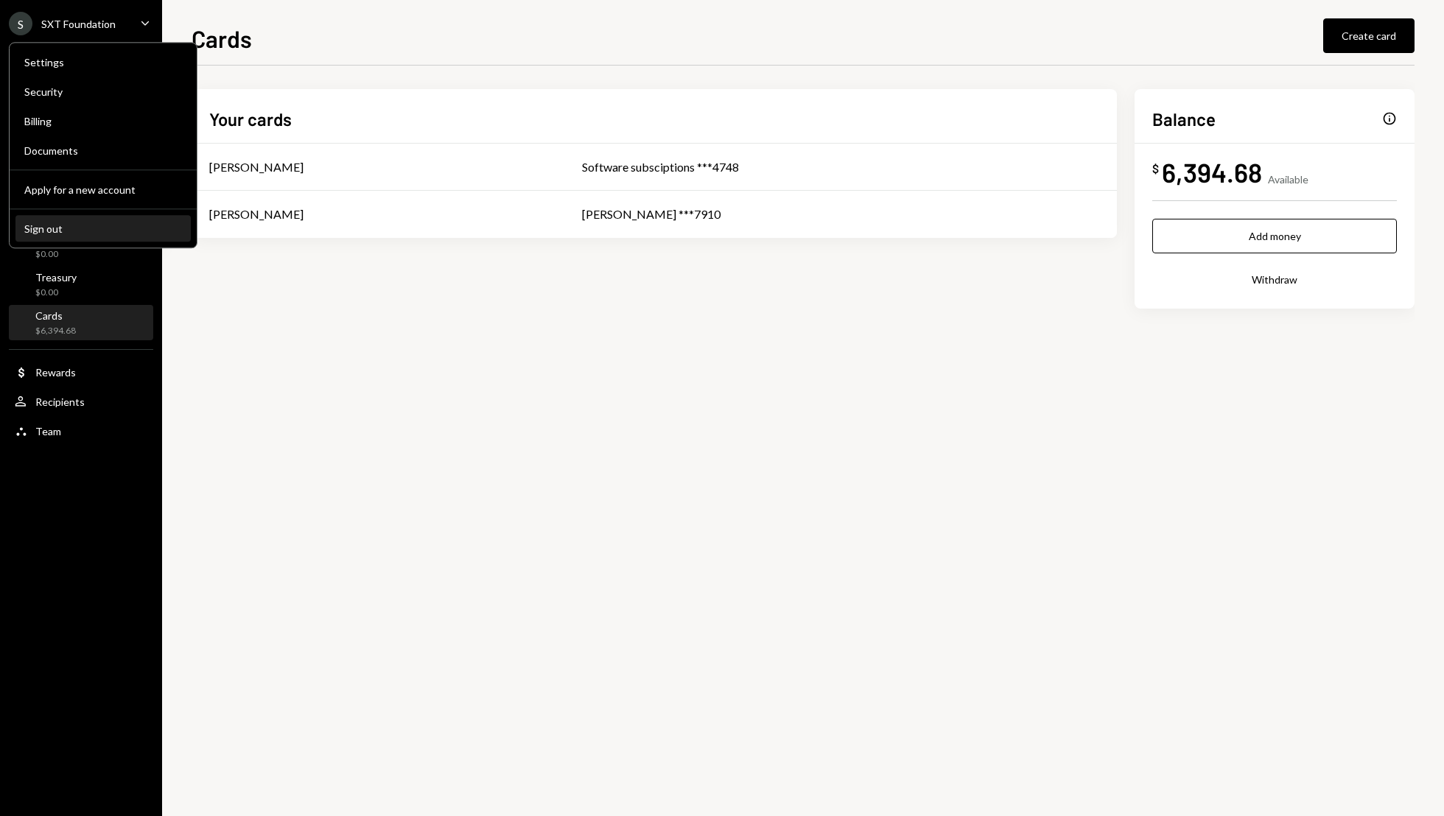
click at [52, 231] on div "Sign out" at bounding box center [103, 228] width 158 height 13
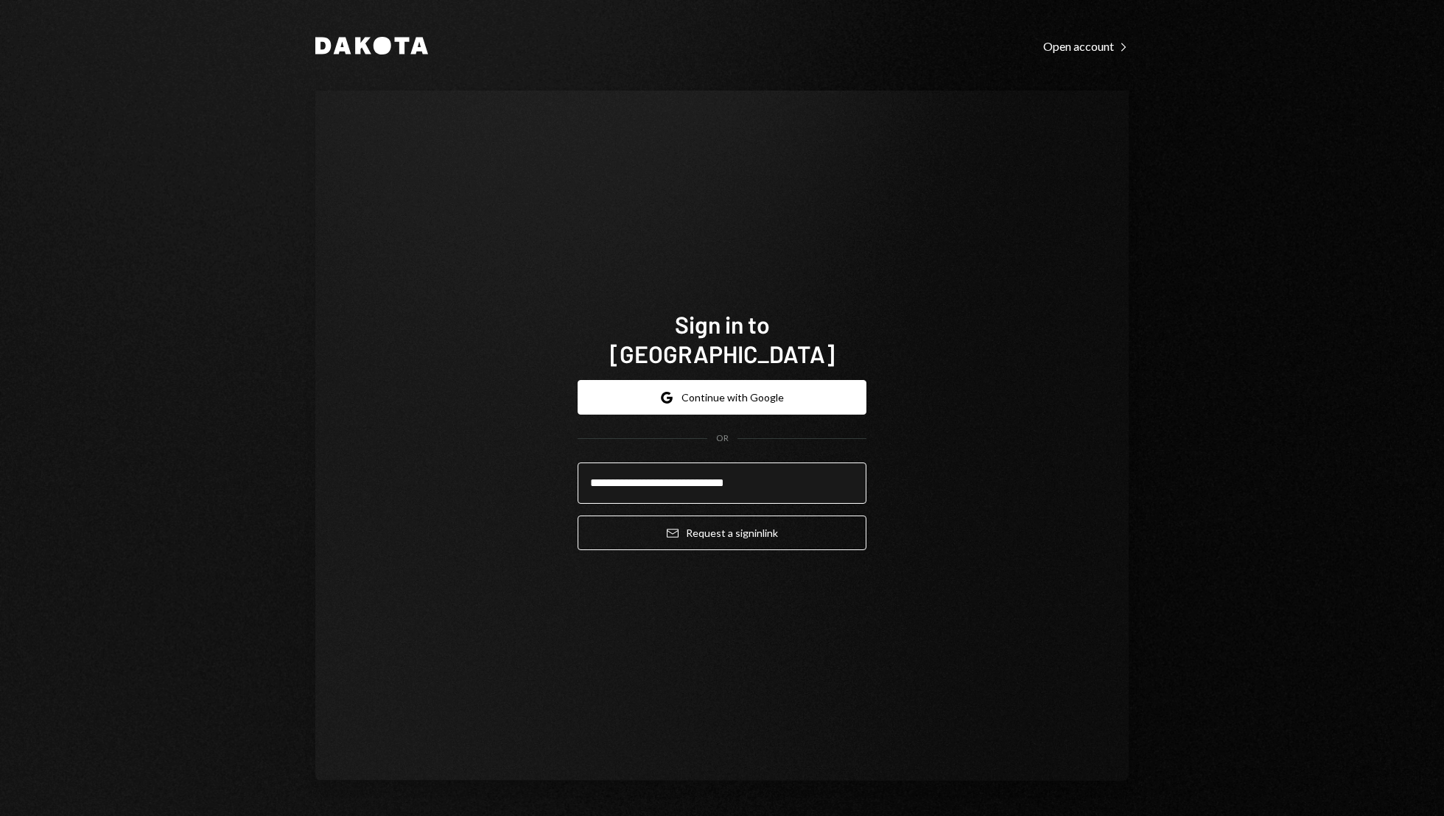
type input "**********"
click at [578, 516] on button "Email Request a sign in link" at bounding box center [722, 533] width 289 height 35
